Goal: Task Accomplishment & Management: Manage account settings

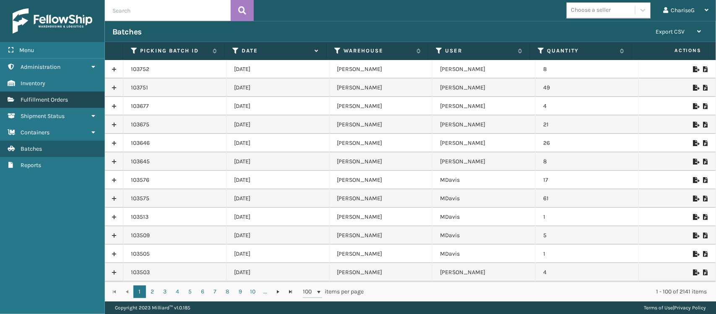
click at [36, 99] on span "Fulfillment Orders" at bounding box center [44, 99] width 47 height 7
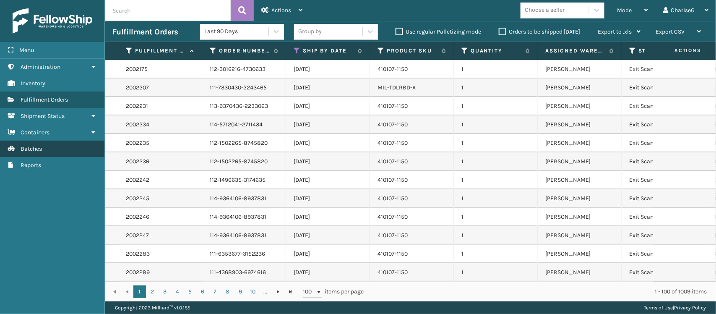
click at [39, 148] on span "Batches" at bounding box center [31, 148] width 21 height 7
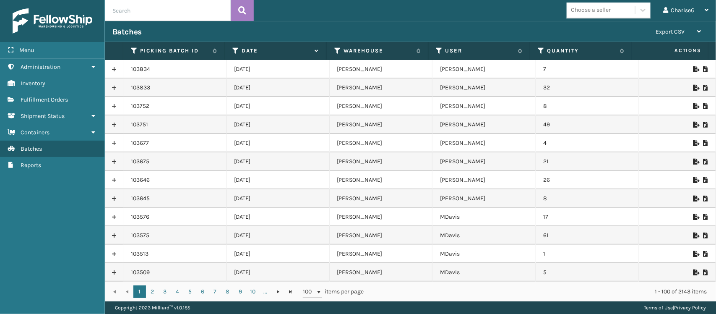
click at [693, 87] on icon at bounding box center [695, 88] width 5 height 6
click at [622, 66] on td "7" at bounding box center [587, 69] width 103 height 18
click at [693, 68] on icon at bounding box center [695, 69] width 5 height 6
click at [645, 42] on th "Actions" at bounding box center [670, 51] width 76 height 18
